Goal: Information Seeking & Learning: Learn about a topic

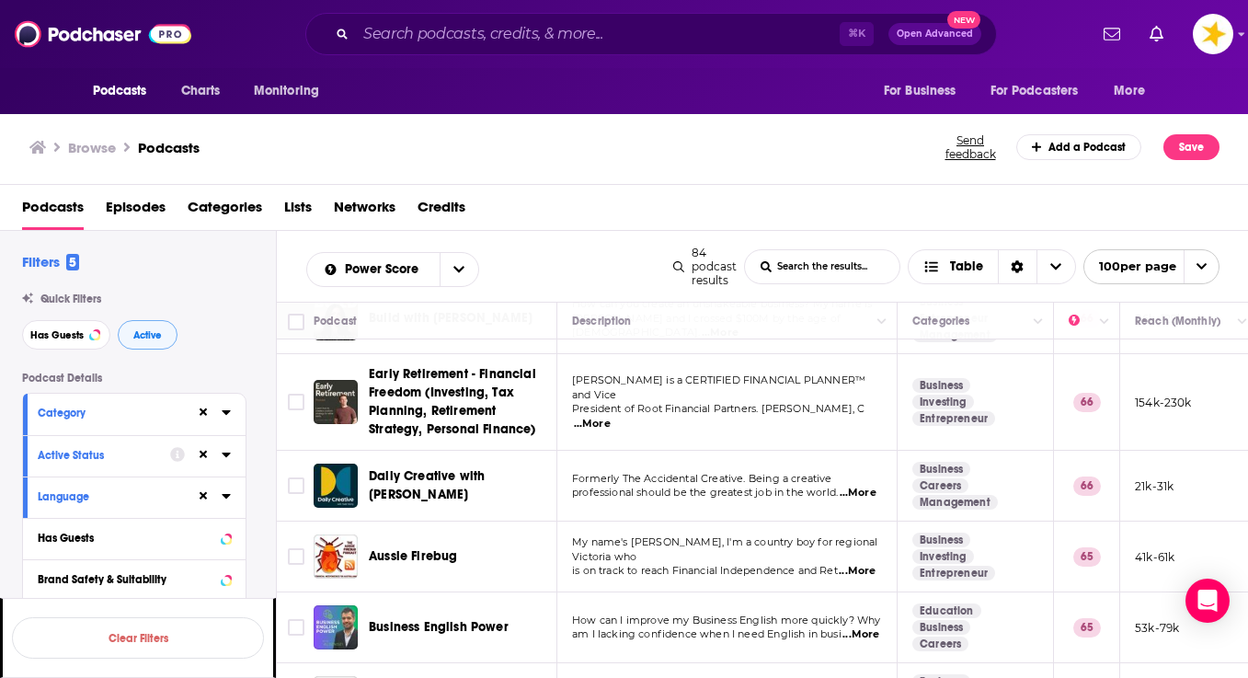
scroll to position [-1, 0]
click at [229, 414] on icon at bounding box center [226, 412] width 8 height 5
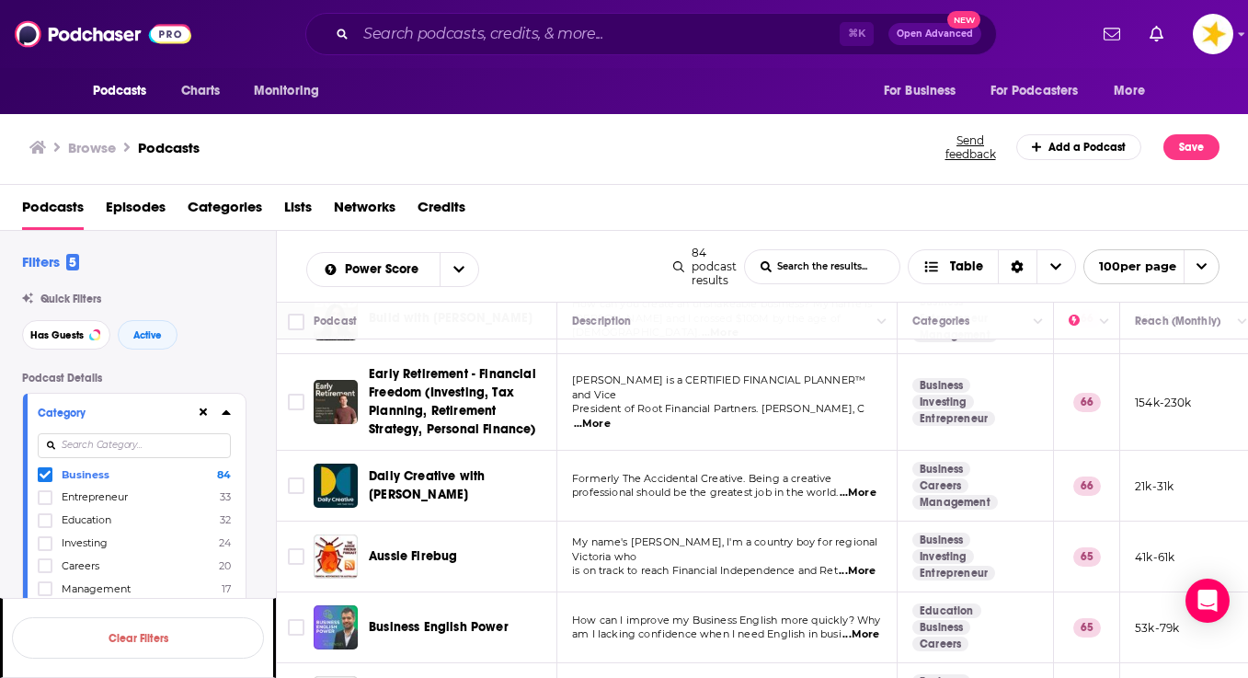
click at [40, 480] on icon at bounding box center [45, 474] width 11 height 11
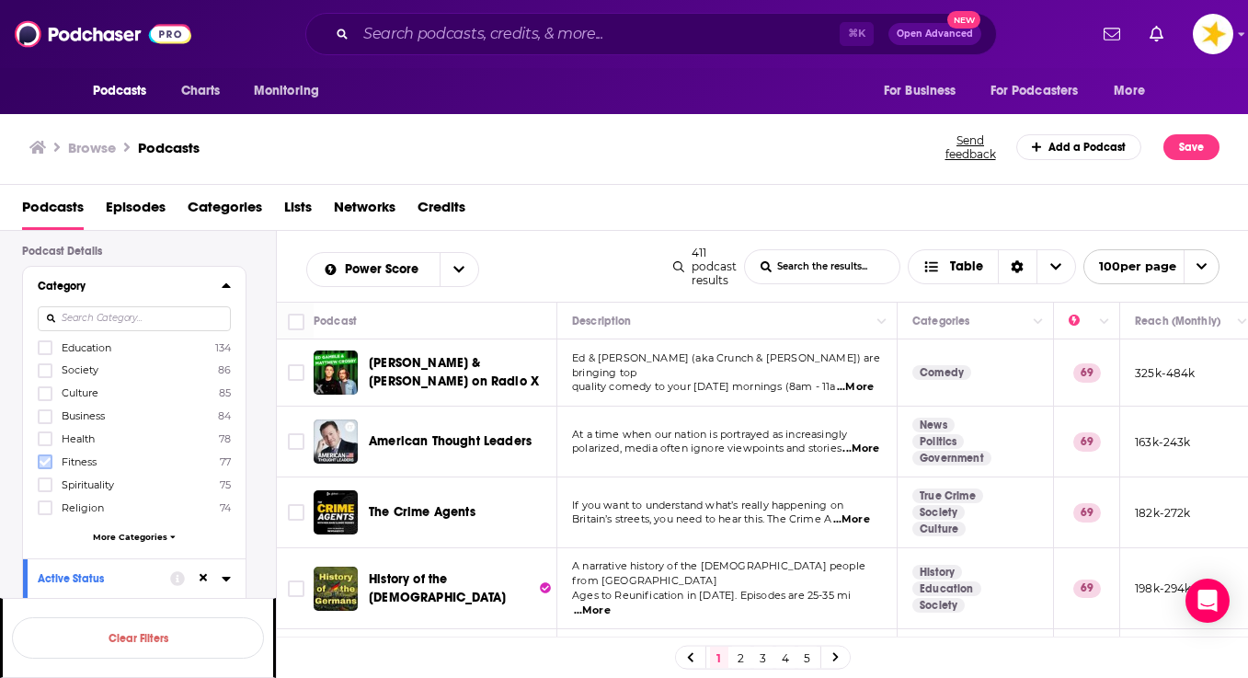
scroll to position [136, 0]
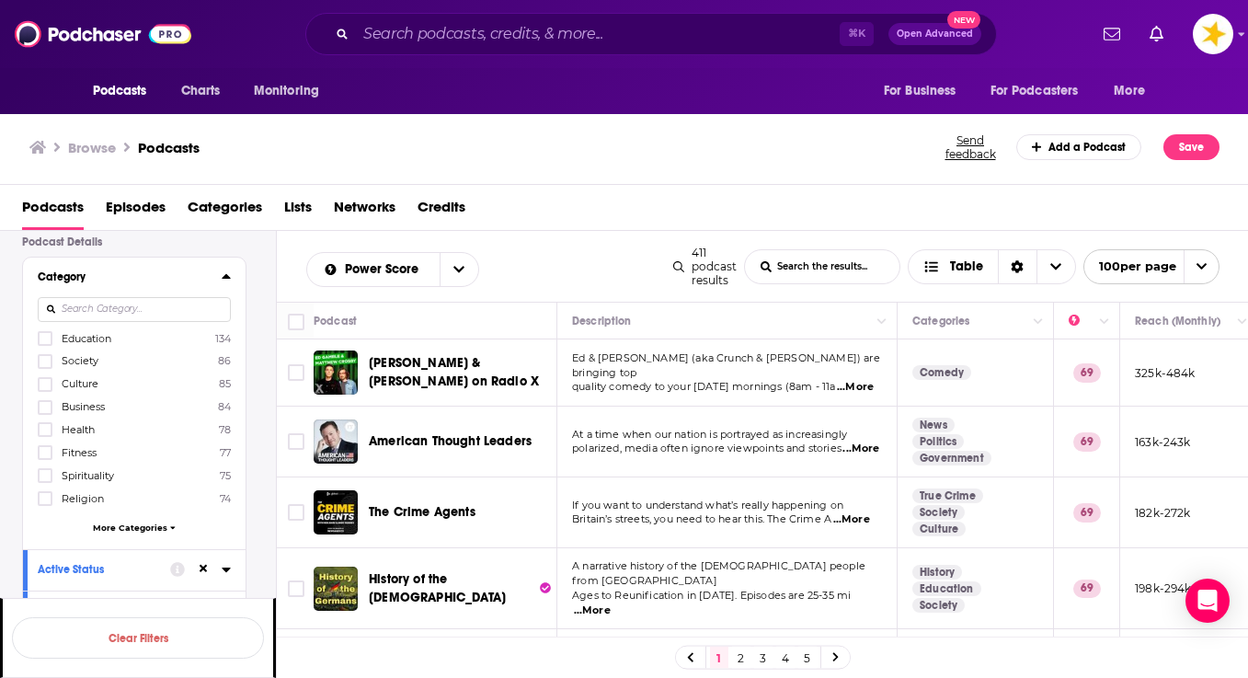
click at [107, 527] on span "More Categories" at bounding box center [130, 527] width 74 height 10
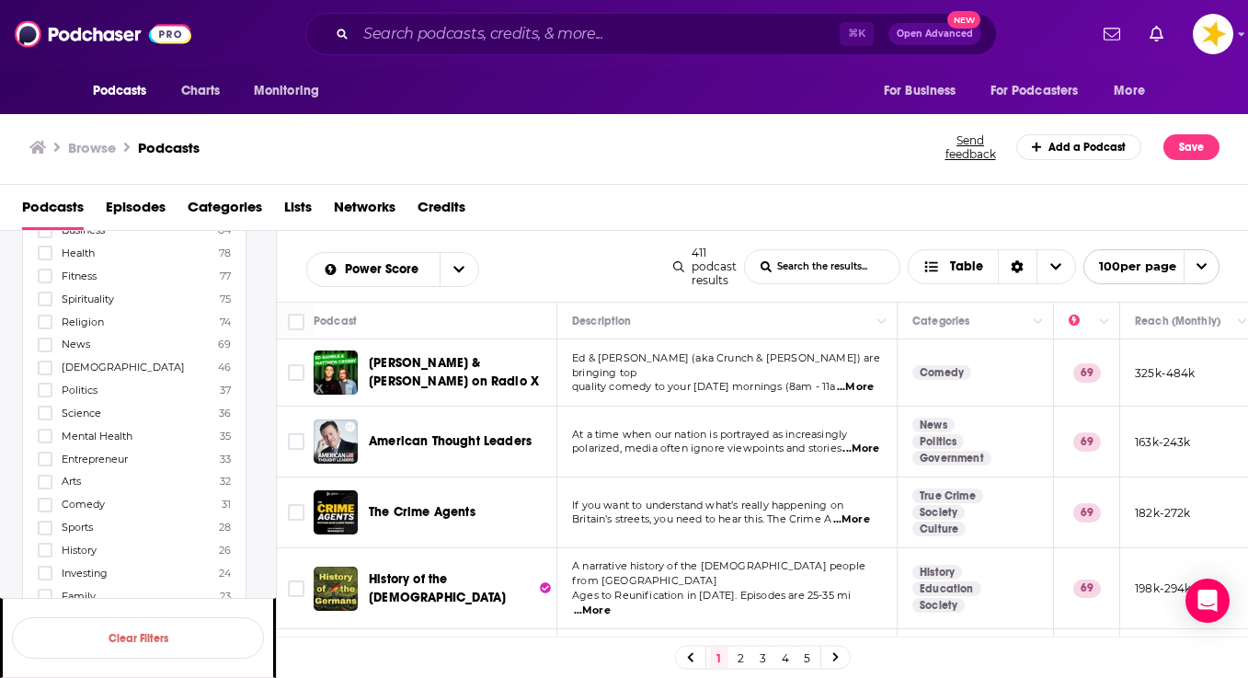
scroll to position [311, 0]
click at [46, 510] on icon at bounding box center [45, 506] width 11 height 8
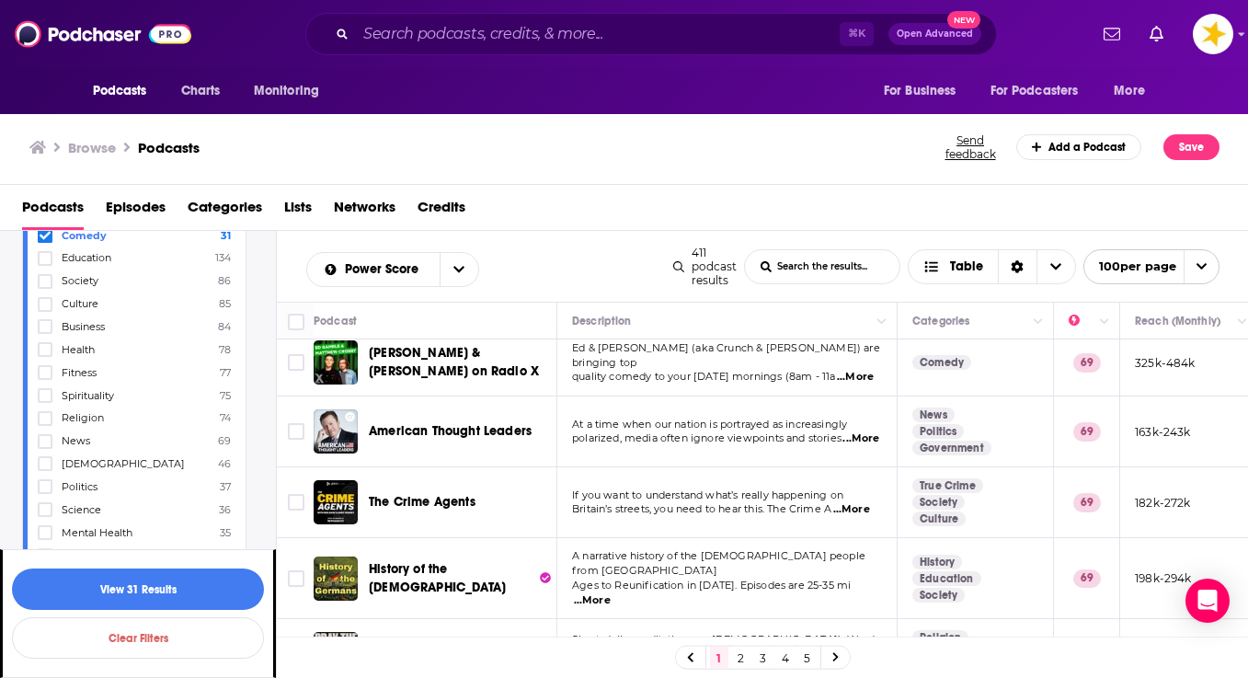
scroll to position [350, 0]
click at [44, 515] on icon at bounding box center [45, 512] width 11 height 11
click at [153, 598] on button "View 56 Results" at bounding box center [138, 588] width 252 height 41
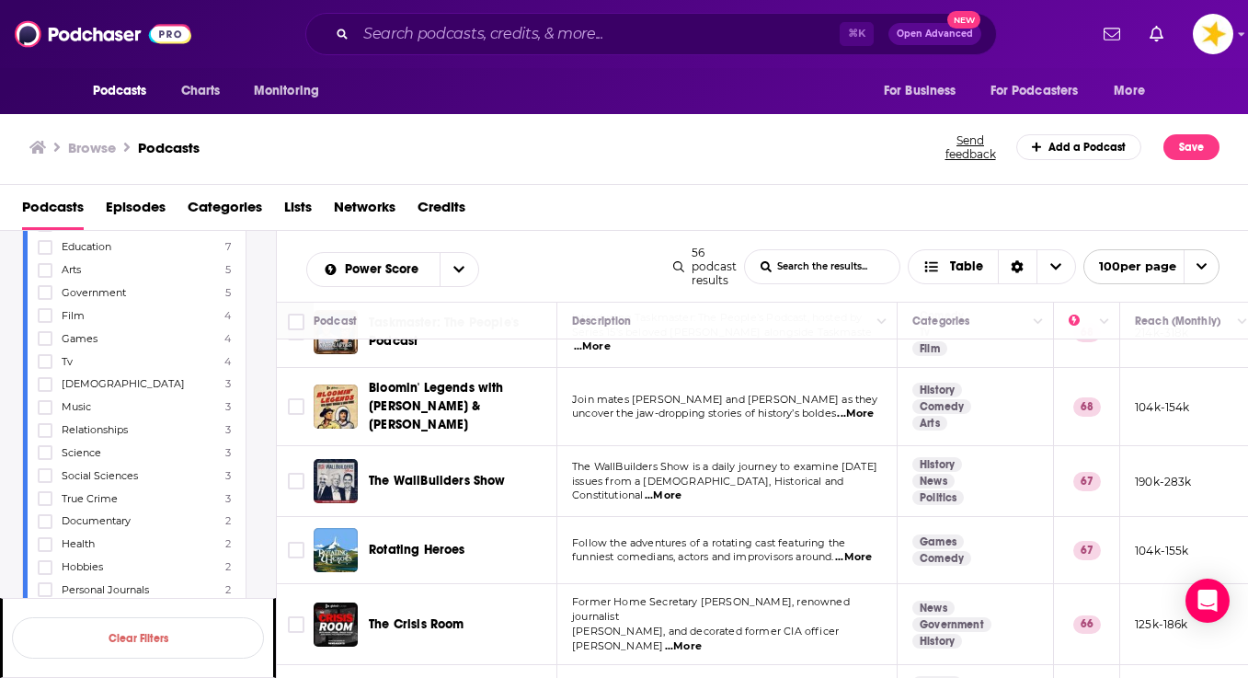
scroll to position [541, 0]
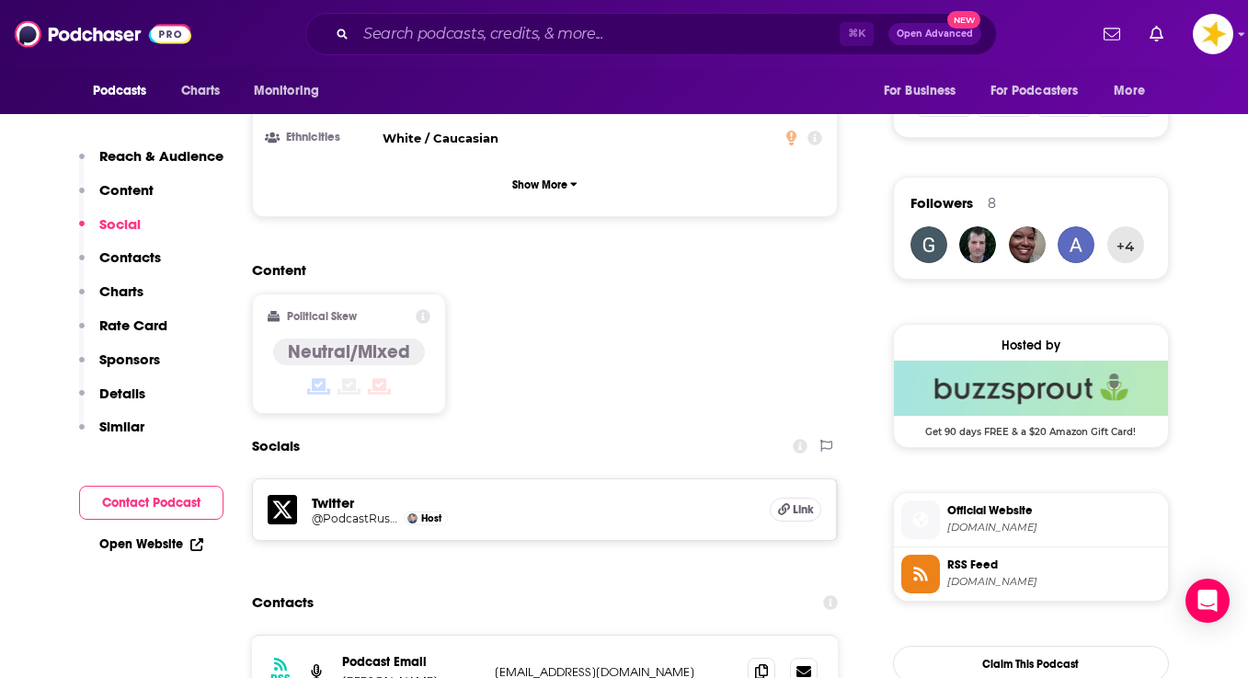
scroll to position [1322, 0]
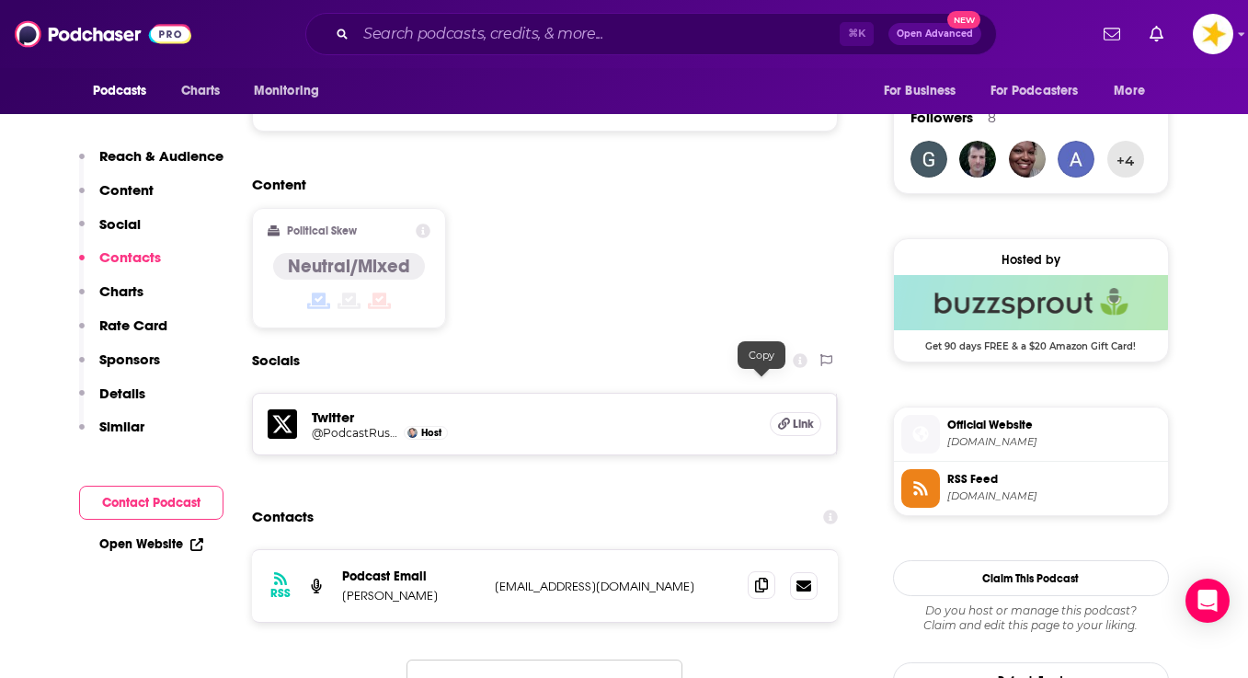
click at [760, 577] on icon at bounding box center [761, 584] width 13 height 15
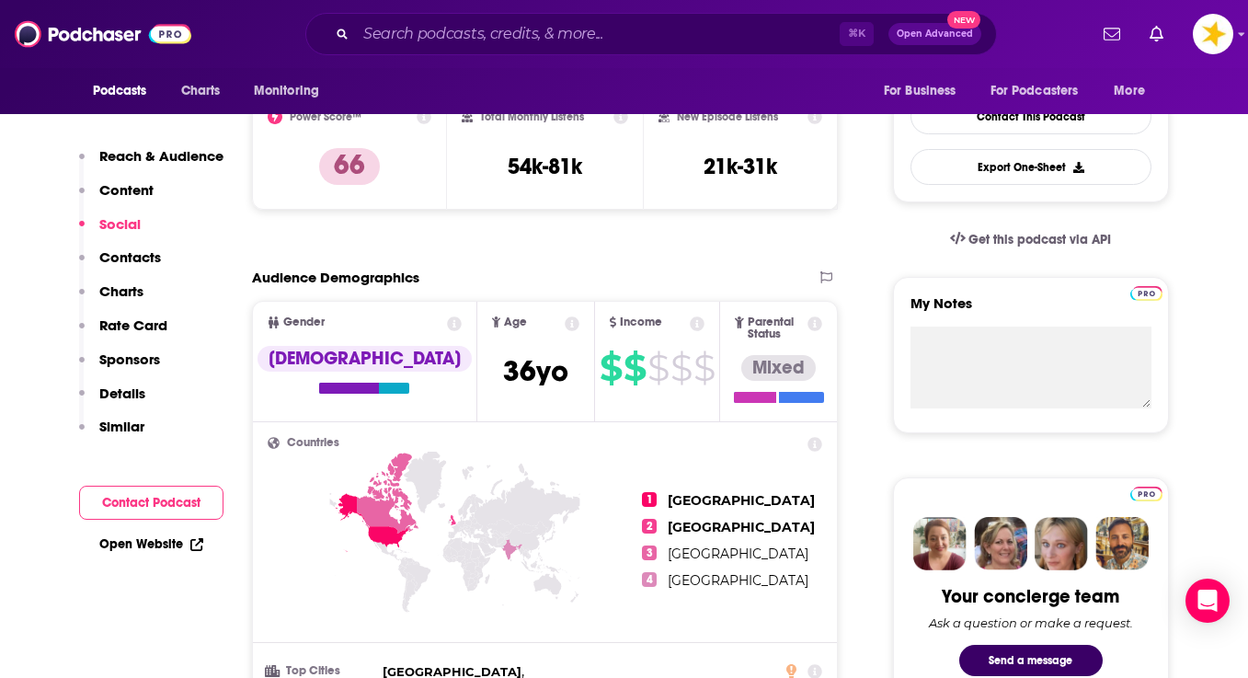
scroll to position [285, 0]
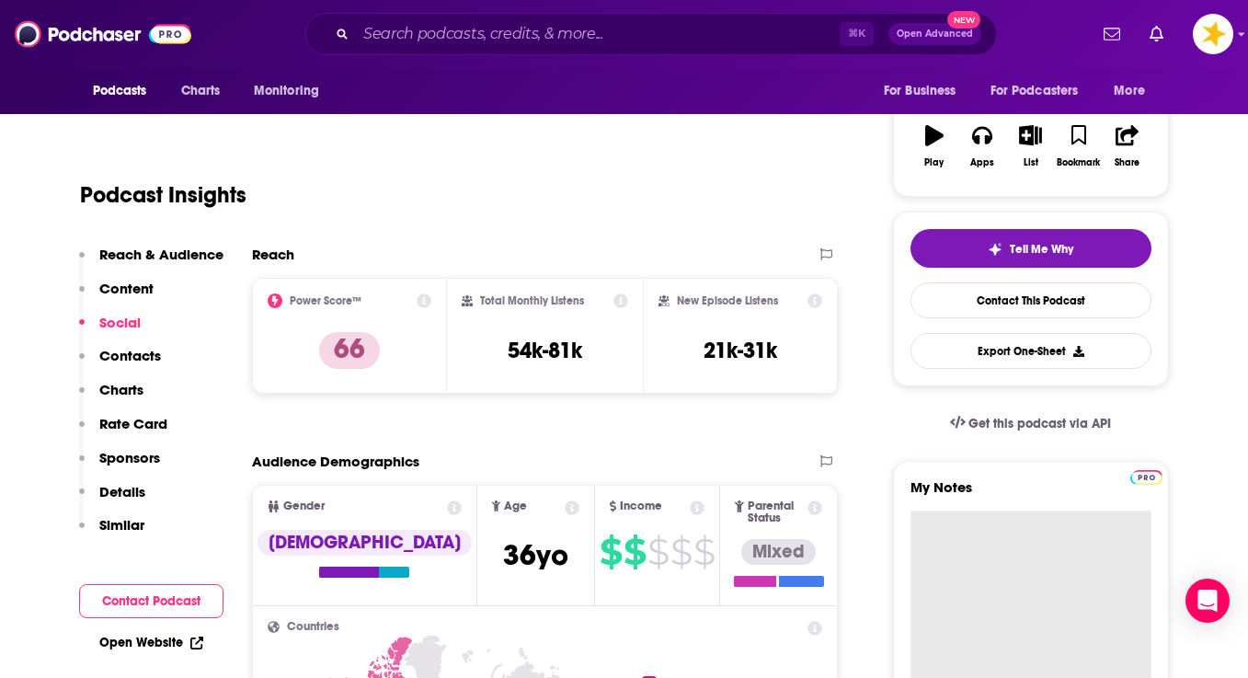
click at [943, 515] on textarea "My Notes" at bounding box center [1030, 620] width 241 height 221
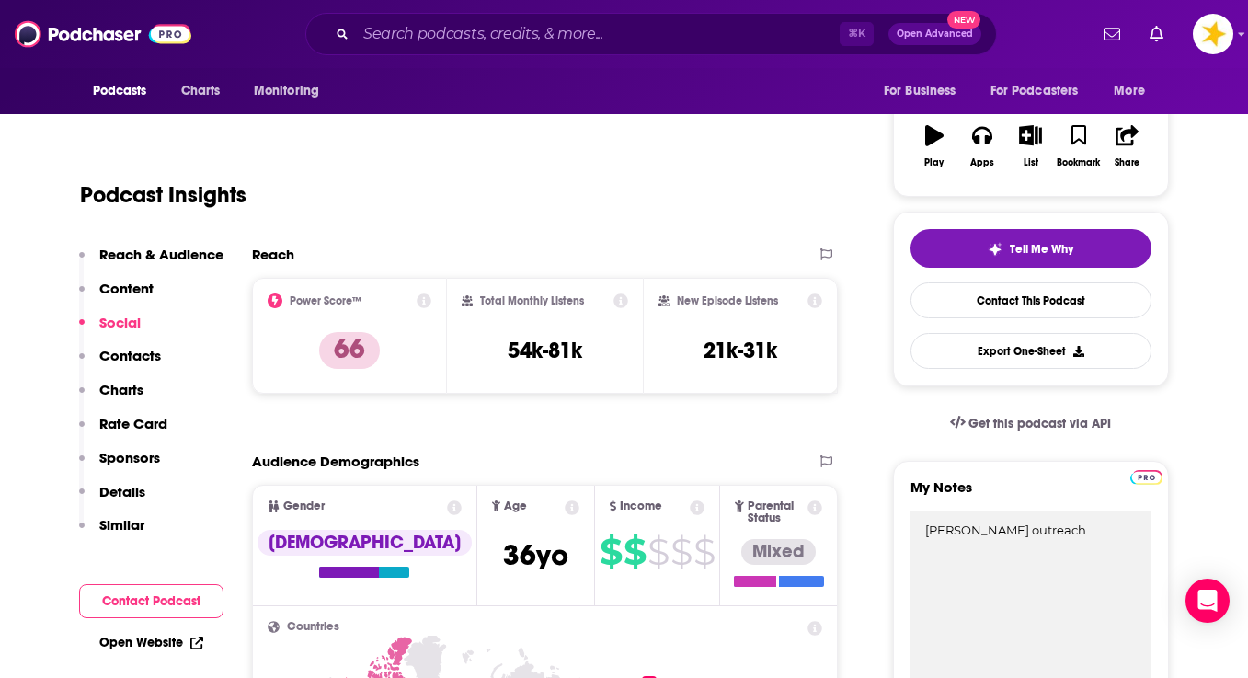
type textarea "priscilla outreach"
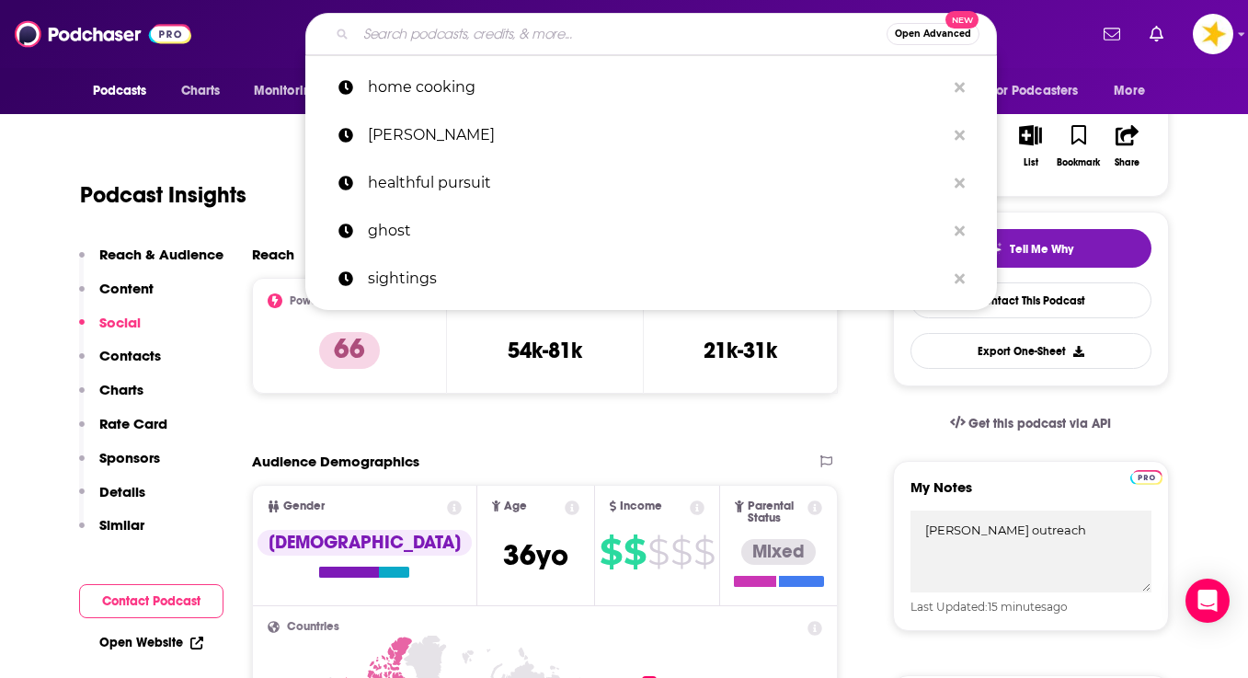
click at [541, 43] on input "Search podcasts, credits, & more..." at bounding box center [621, 33] width 530 height 29
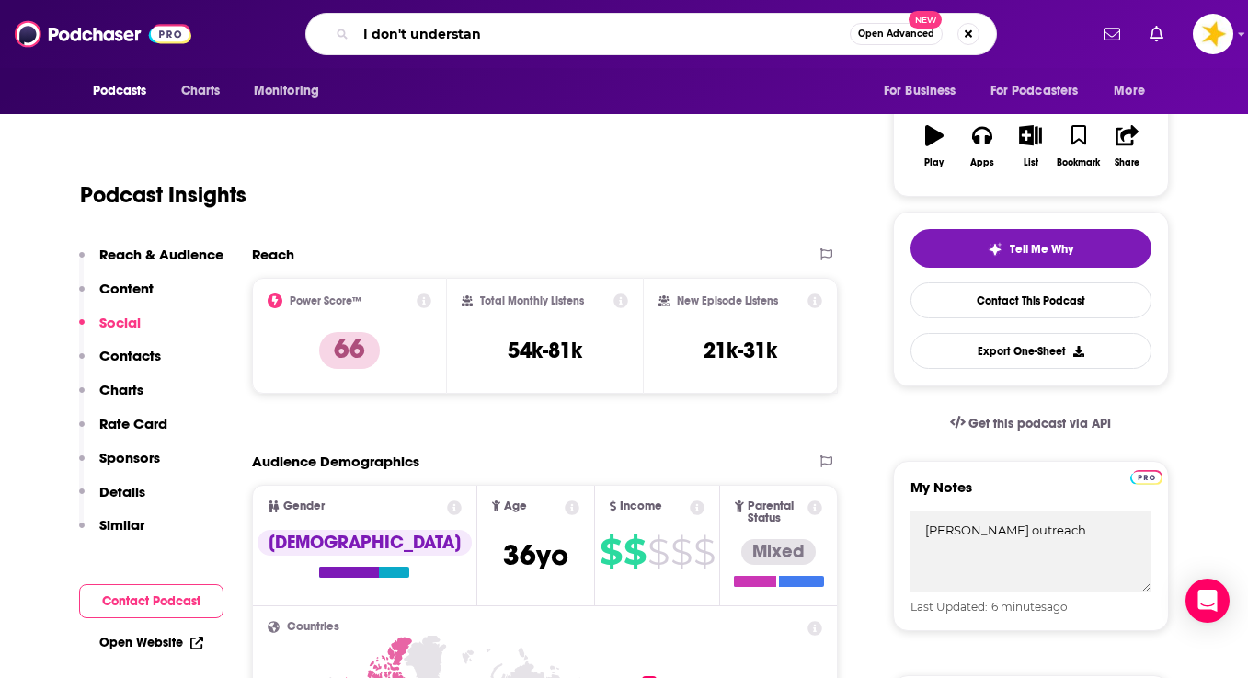
type input "I don't understand"
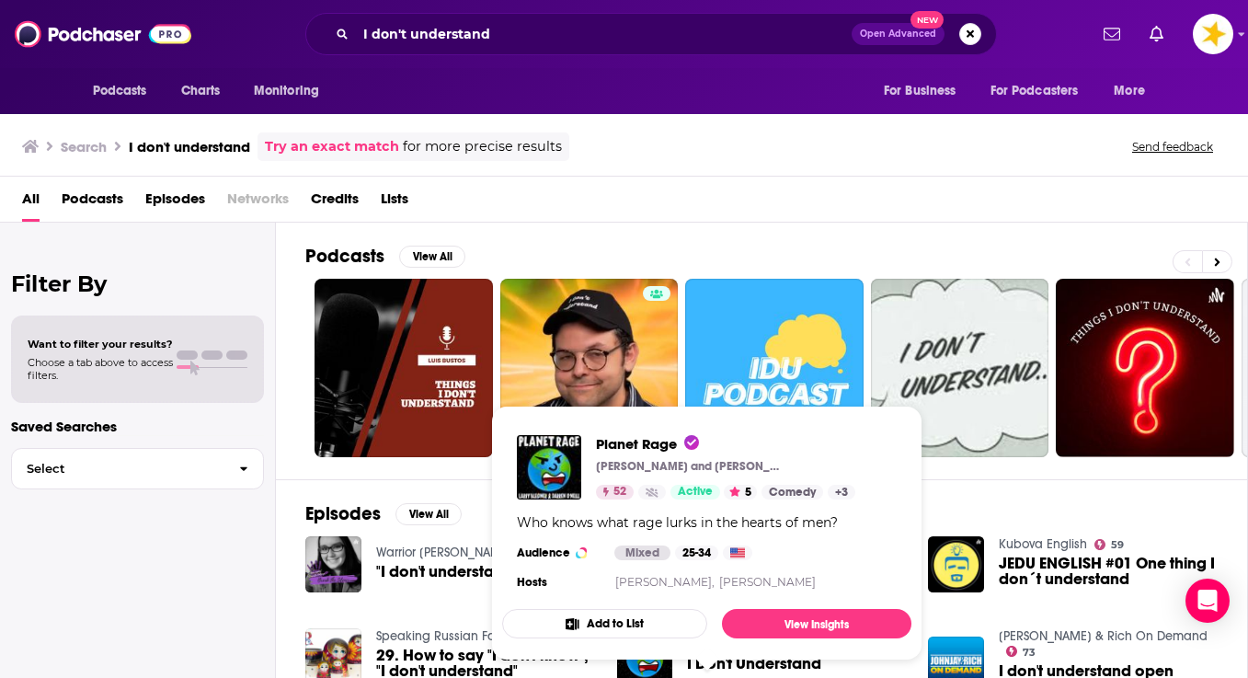
click at [645, 440] on span "Planet Rage" at bounding box center [647, 443] width 103 height 17
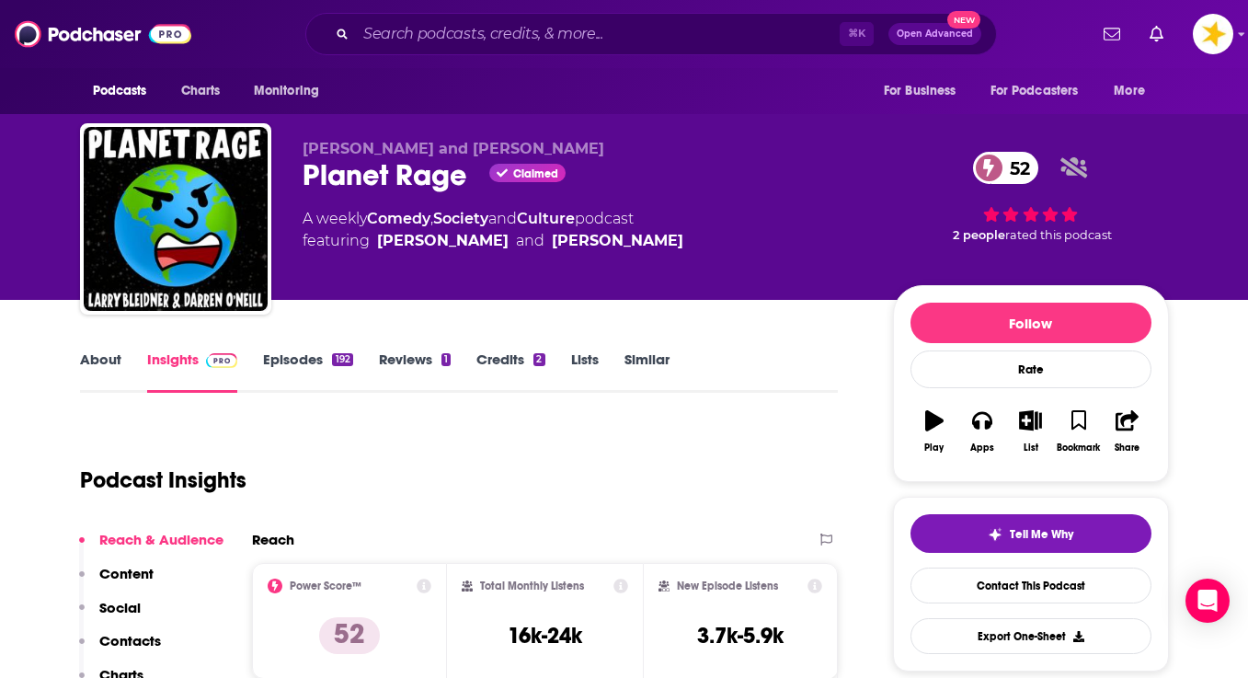
click at [97, 360] on link "About" at bounding box center [100, 371] width 41 height 42
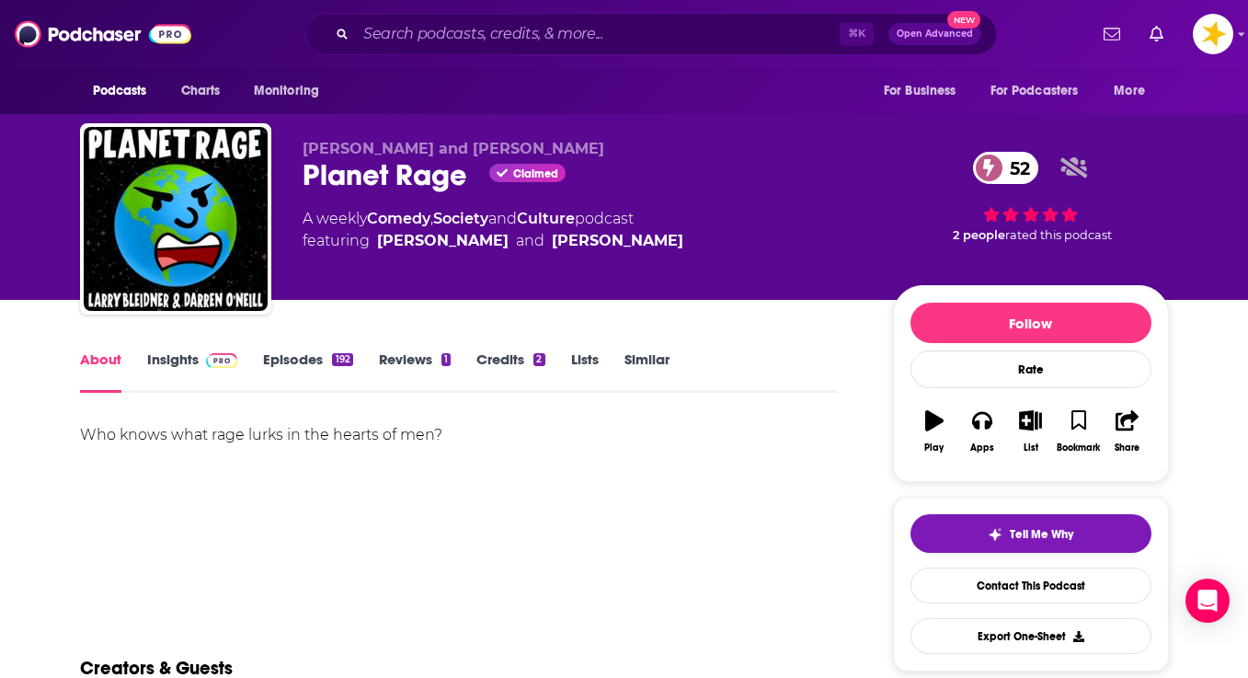
click at [153, 365] on link "Insights" at bounding box center [192, 371] width 91 height 42
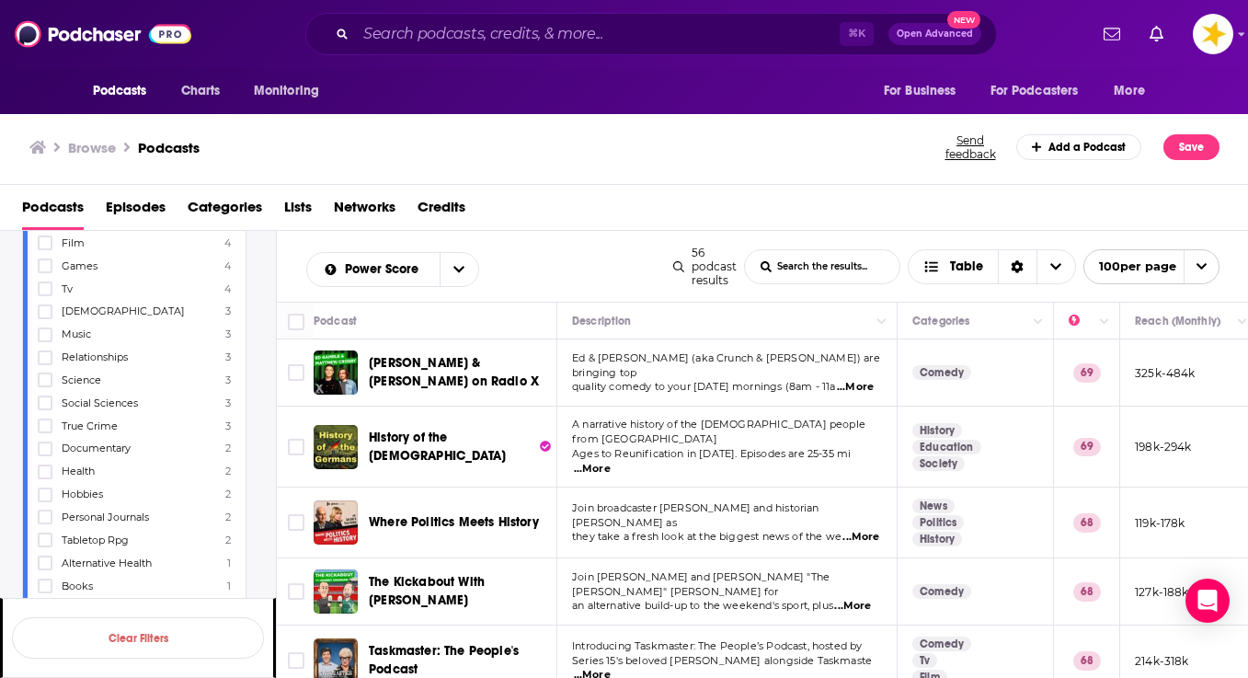
scroll to position [643, 0]
